Goal: Use online tool/utility

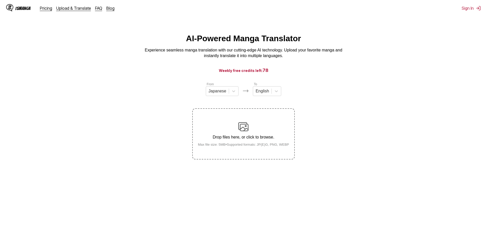
click at [252, 119] on label "Drop files here, or click to browse. Max file size: 5MB • Supported formats: JP…" at bounding box center [243, 134] width 101 height 50
click at [0, 0] on input "Drop files here, or click to browse. Max file size: 5MB • Supported formats: JP…" at bounding box center [0, 0] width 0 height 0
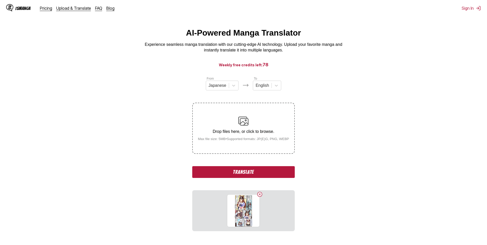
scroll to position [57, 0]
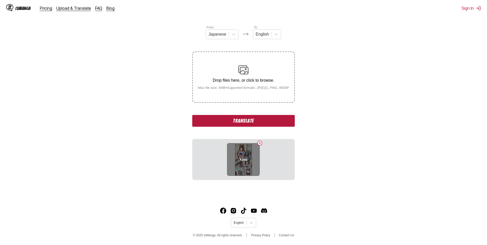
click at [248, 162] on div "4.png" at bounding box center [243, 159] width 33 height 33
click at [257, 122] on button "Translate" at bounding box center [243, 121] width 102 height 12
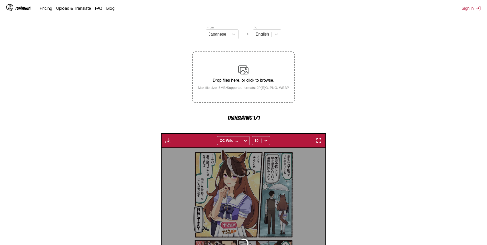
scroll to position [151, 0]
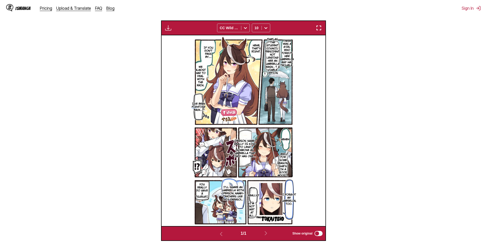
drag, startPoint x: 198, startPoint y: 109, endPoint x: 202, endPoint y: 105, distance: 5.6
click at [202, 105] on p "I've been fighting back..." at bounding box center [199, 106] width 16 height 11
click at [349, 114] on section "From Japanese To English Drop files here, or click to browse. Max file size: 5M…" at bounding box center [243, 85] width 479 height 310
click at [348, 113] on section "From Japanese To English Drop files here, or click to browse. Max file size: 5M…" at bounding box center [243, 85] width 479 height 310
click at [261, 96] on icon "close-tooltip" at bounding box center [261, 95] width 3 height 3
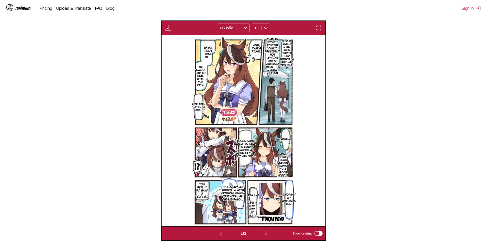
scroll to position [195, 0]
